Goal: Information Seeking & Learning: Learn about a topic

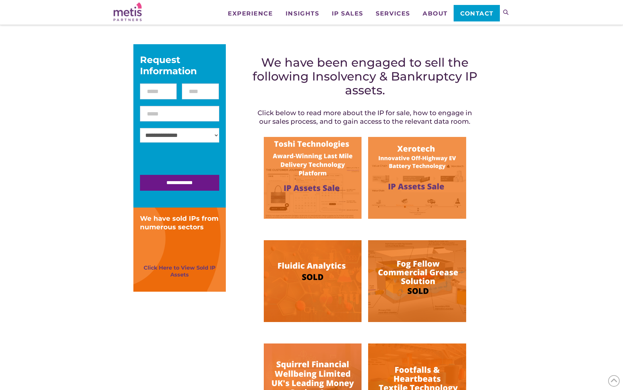
scroll to position [98, 0]
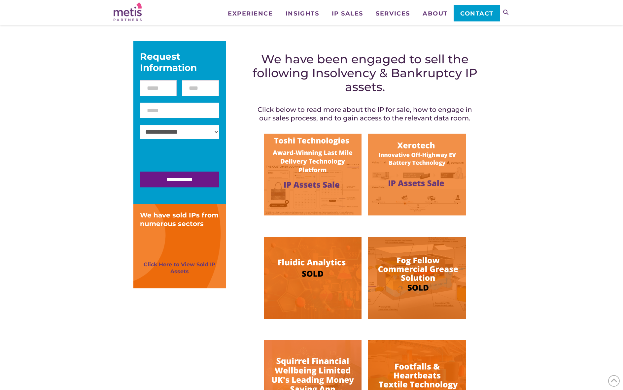
click at [312, 181] on img at bounding box center [313, 175] width 98 height 82
